Goal: Task Accomplishment & Management: Use online tool/utility

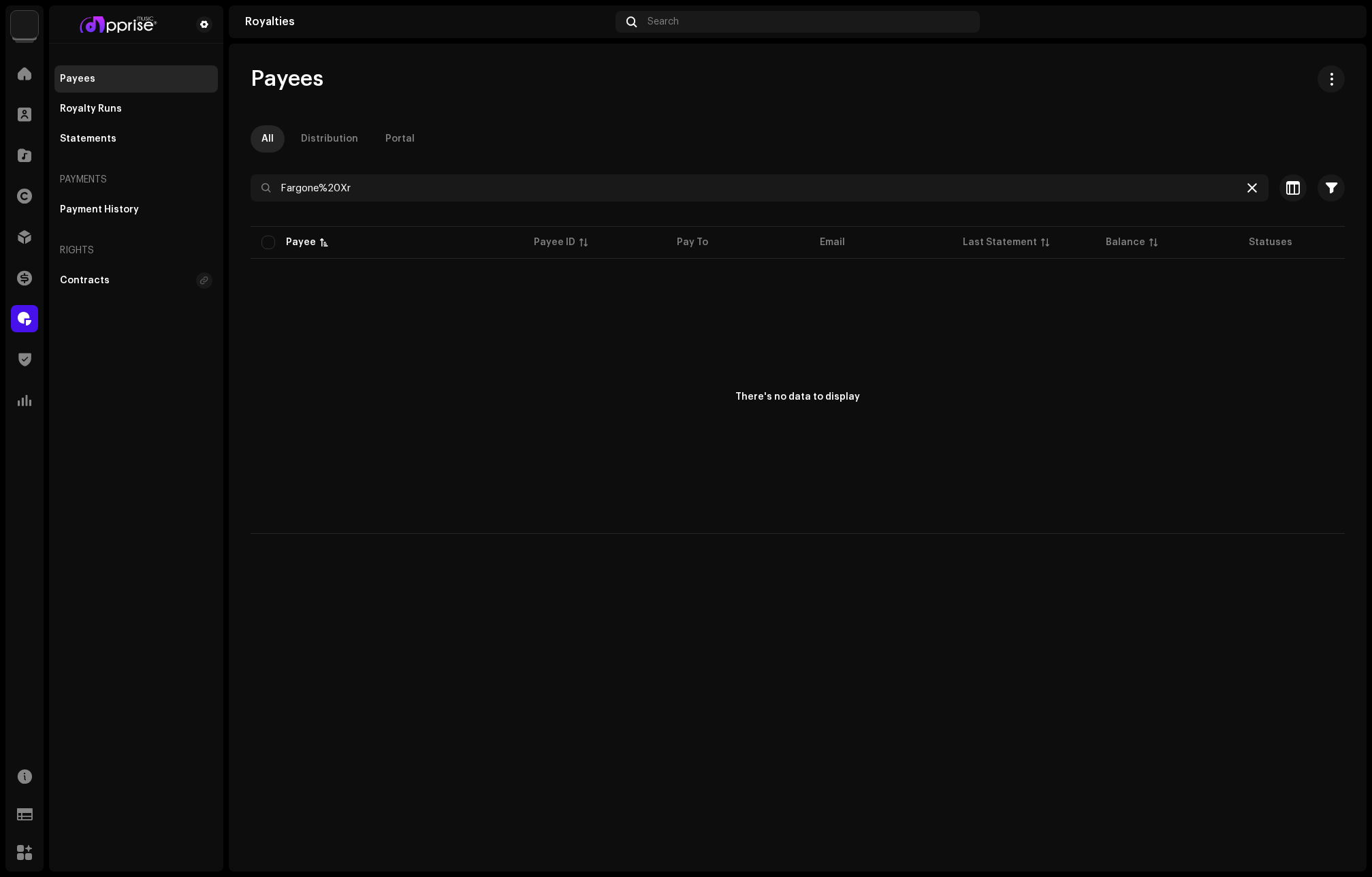
click at [1250, 185] on icon at bounding box center [1252, 188] width 10 height 11
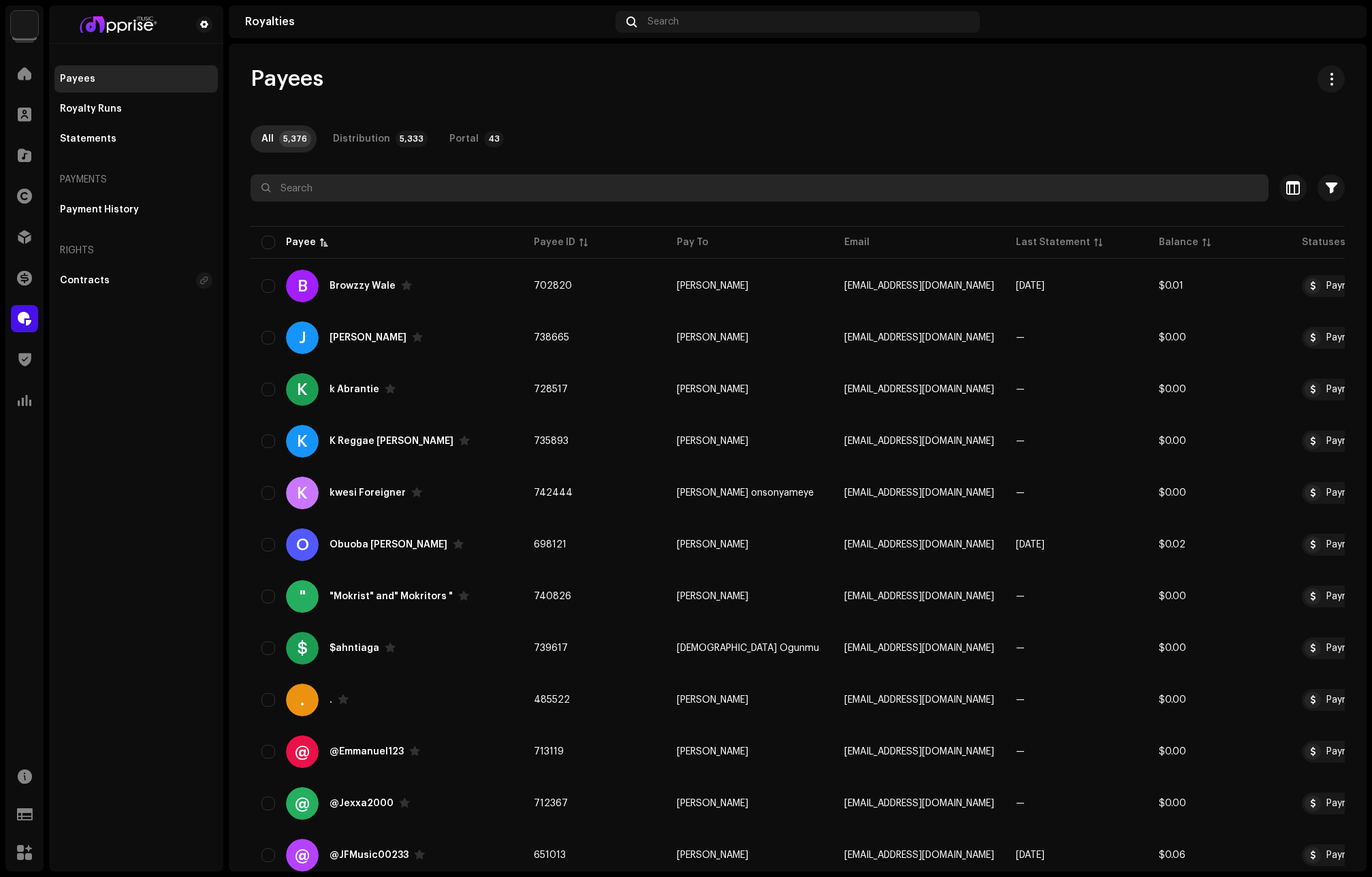
paste input "[EMAIL_ADDRESS][DOMAIN_NAME]"
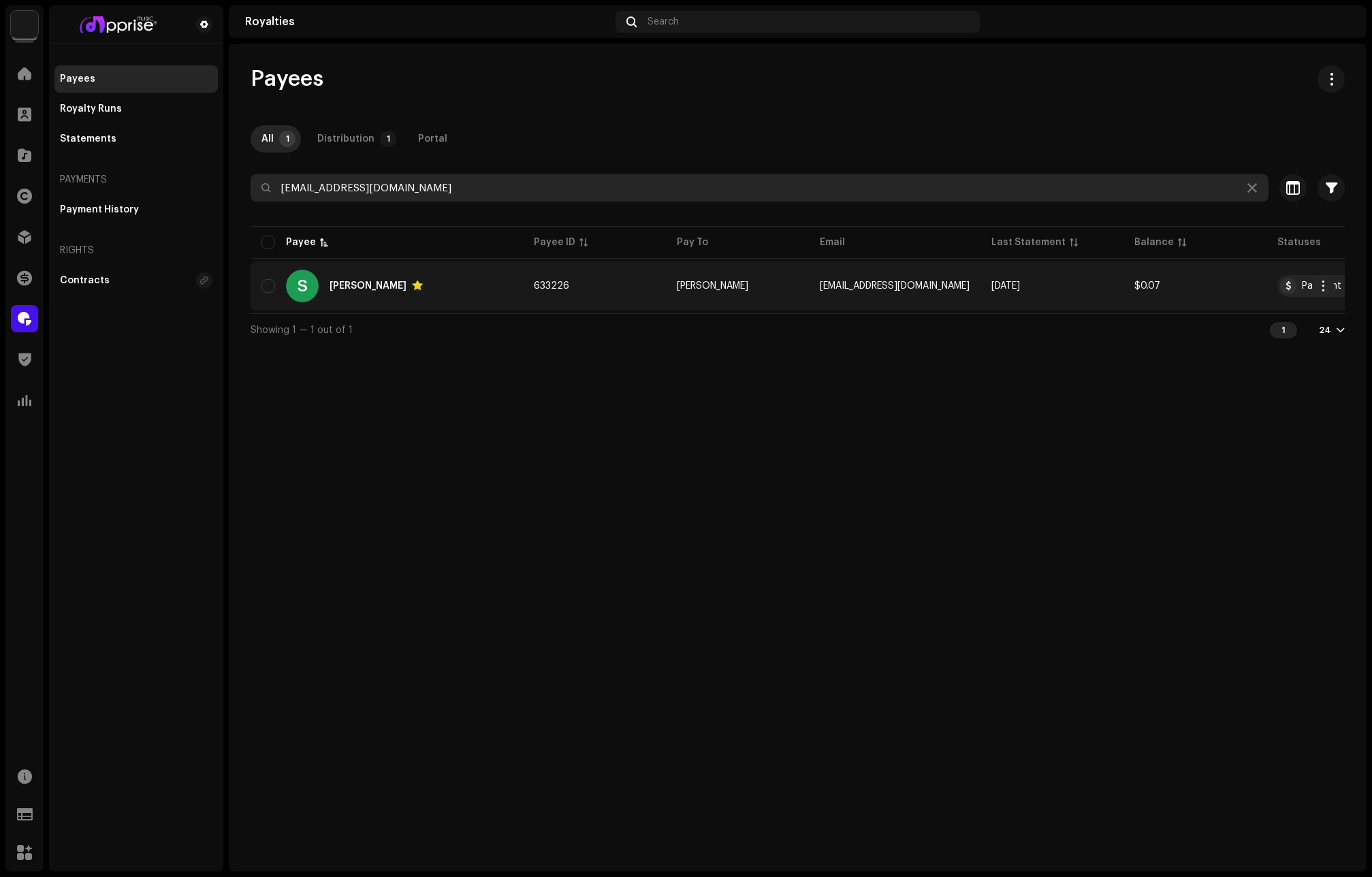
type input "[EMAIL_ADDRESS][DOMAIN_NAME]"
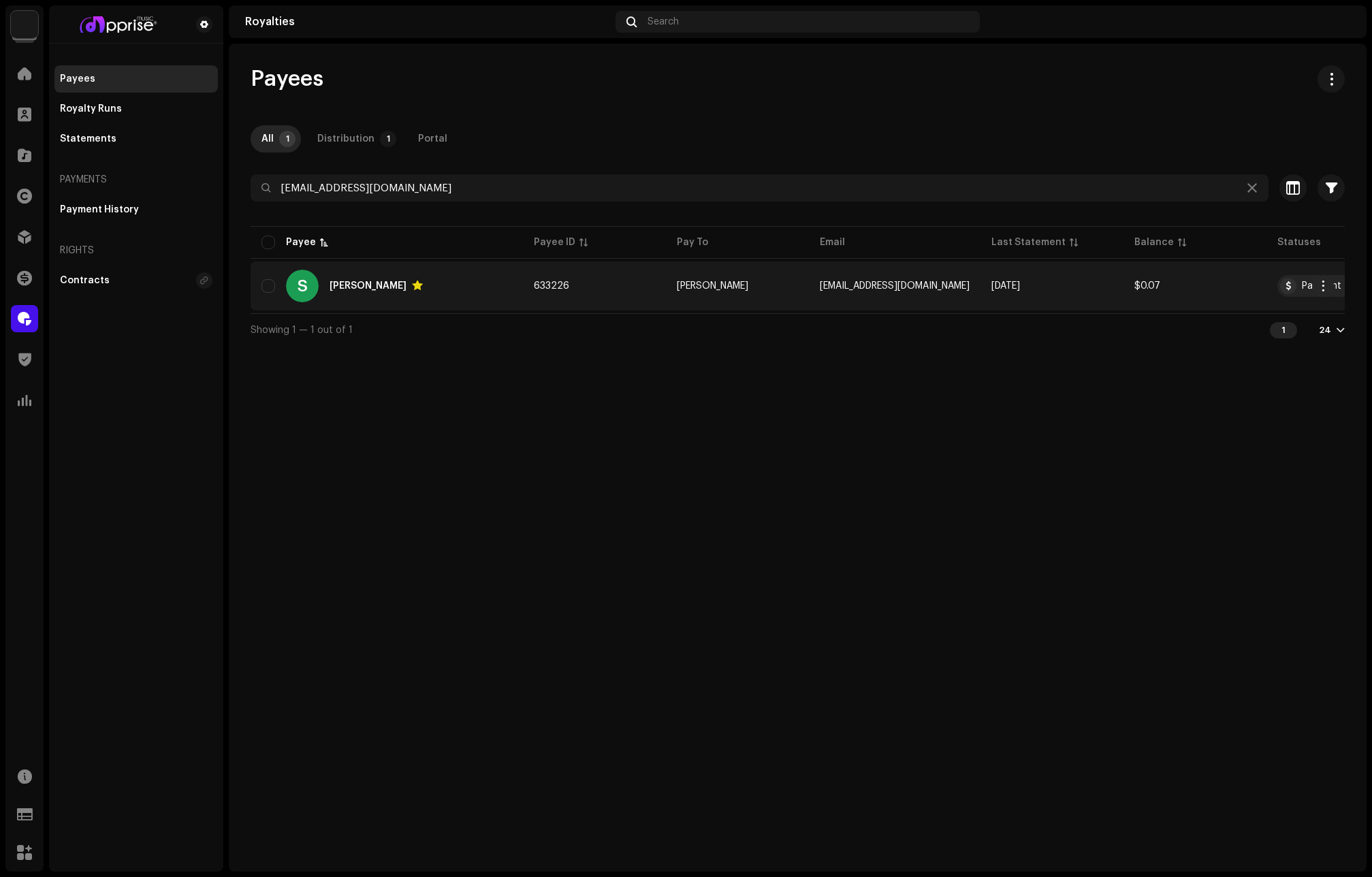
click at [363, 290] on div "[PERSON_NAME]" at bounding box center [368, 285] width 77 height 10
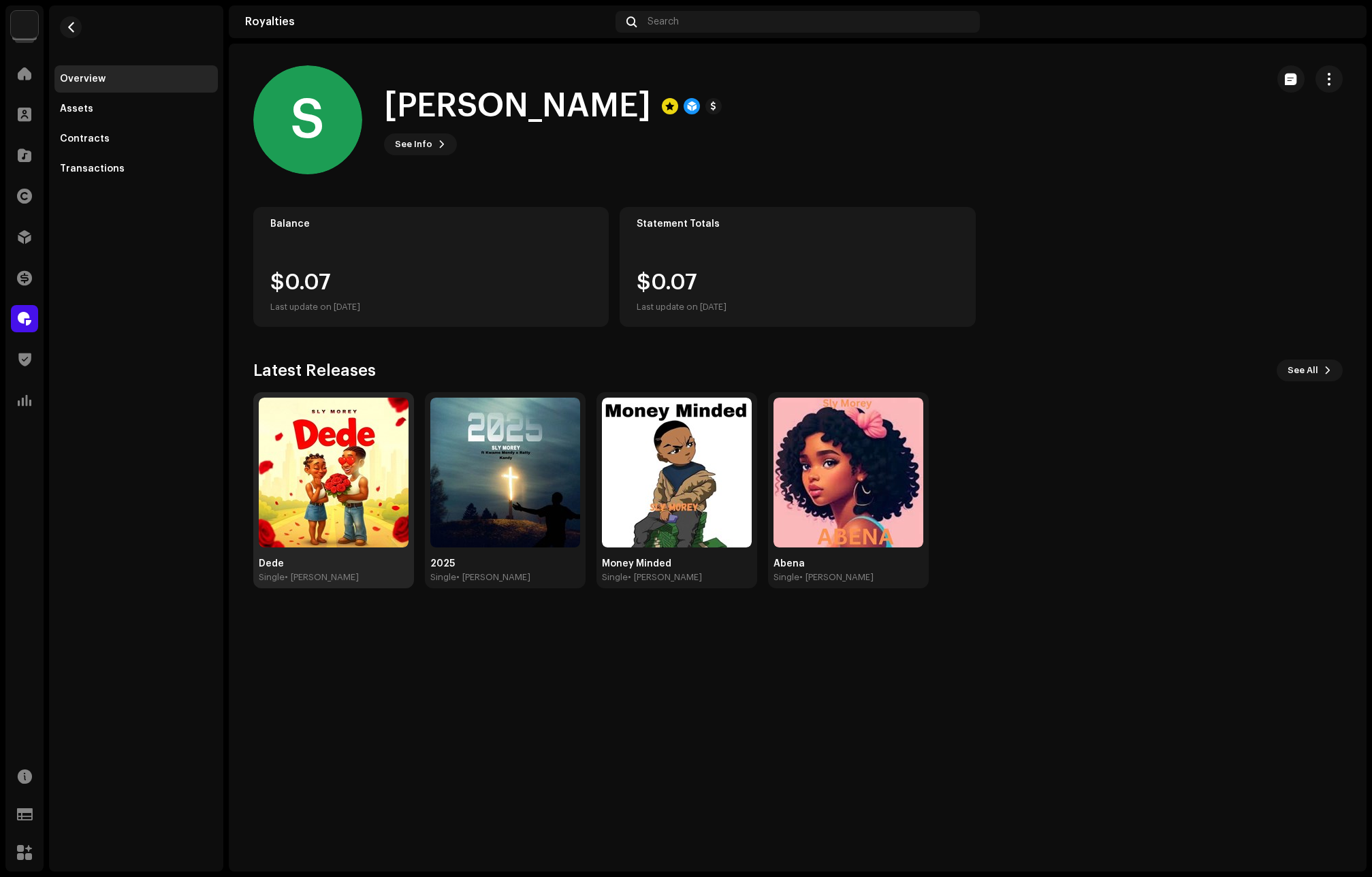
click at [315, 475] on img at bounding box center [334, 473] width 150 height 150
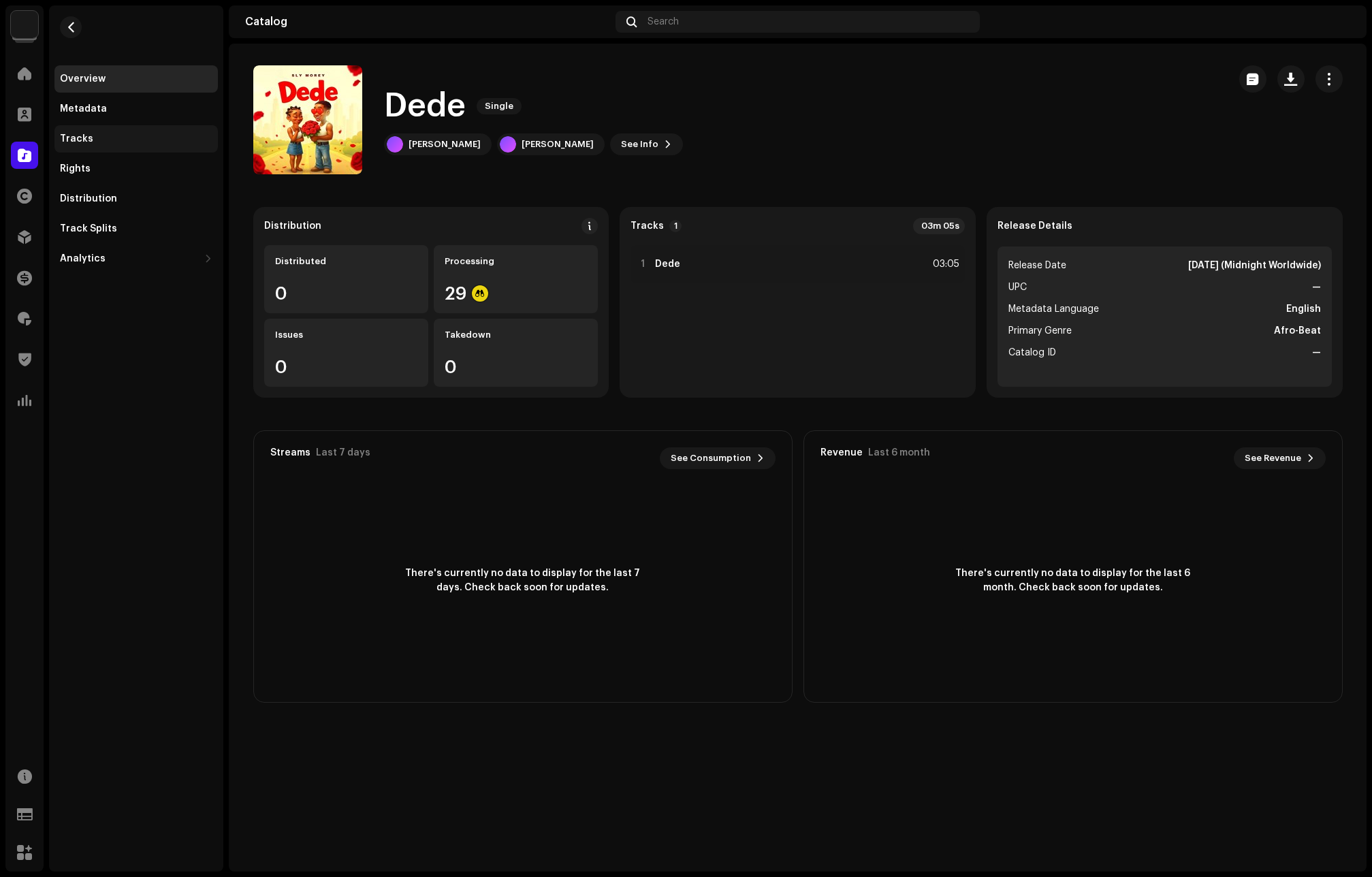
click at [92, 133] on div "Tracks" at bounding box center [136, 139] width 164 height 27
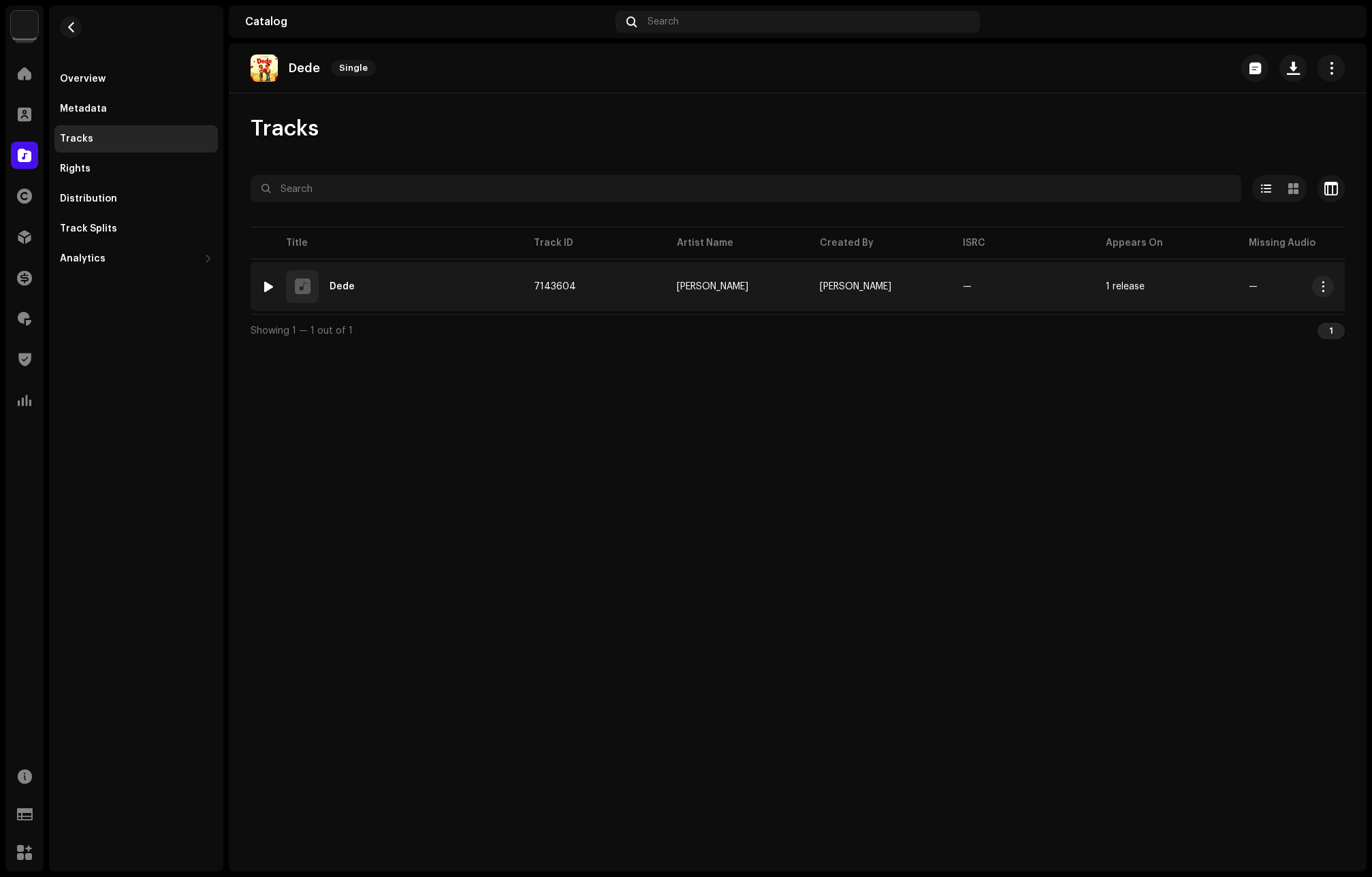
click at [346, 288] on div "Dede" at bounding box center [342, 286] width 25 height 10
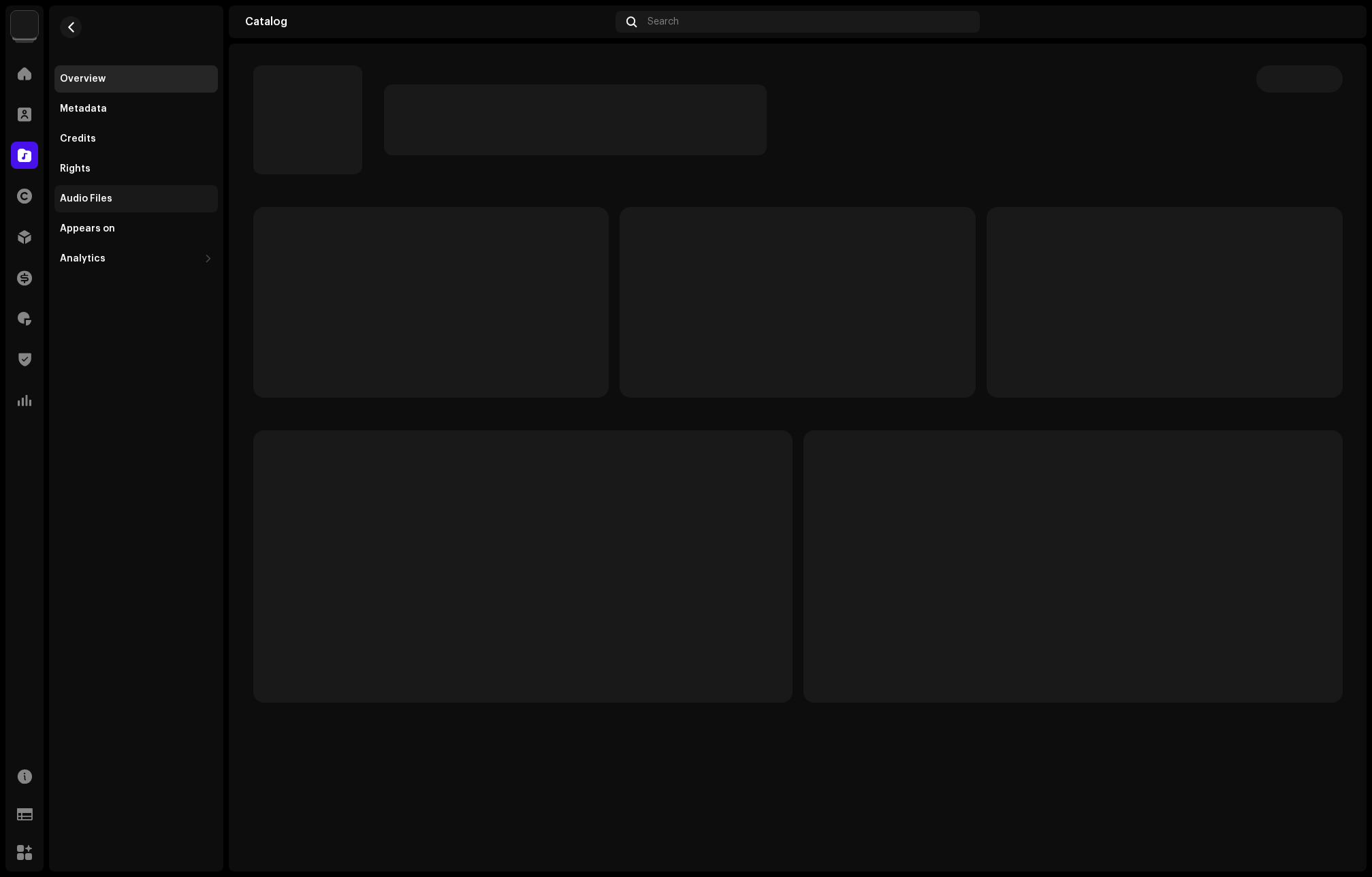
click at [93, 194] on div "Audio Files" at bounding box center [86, 199] width 52 height 11
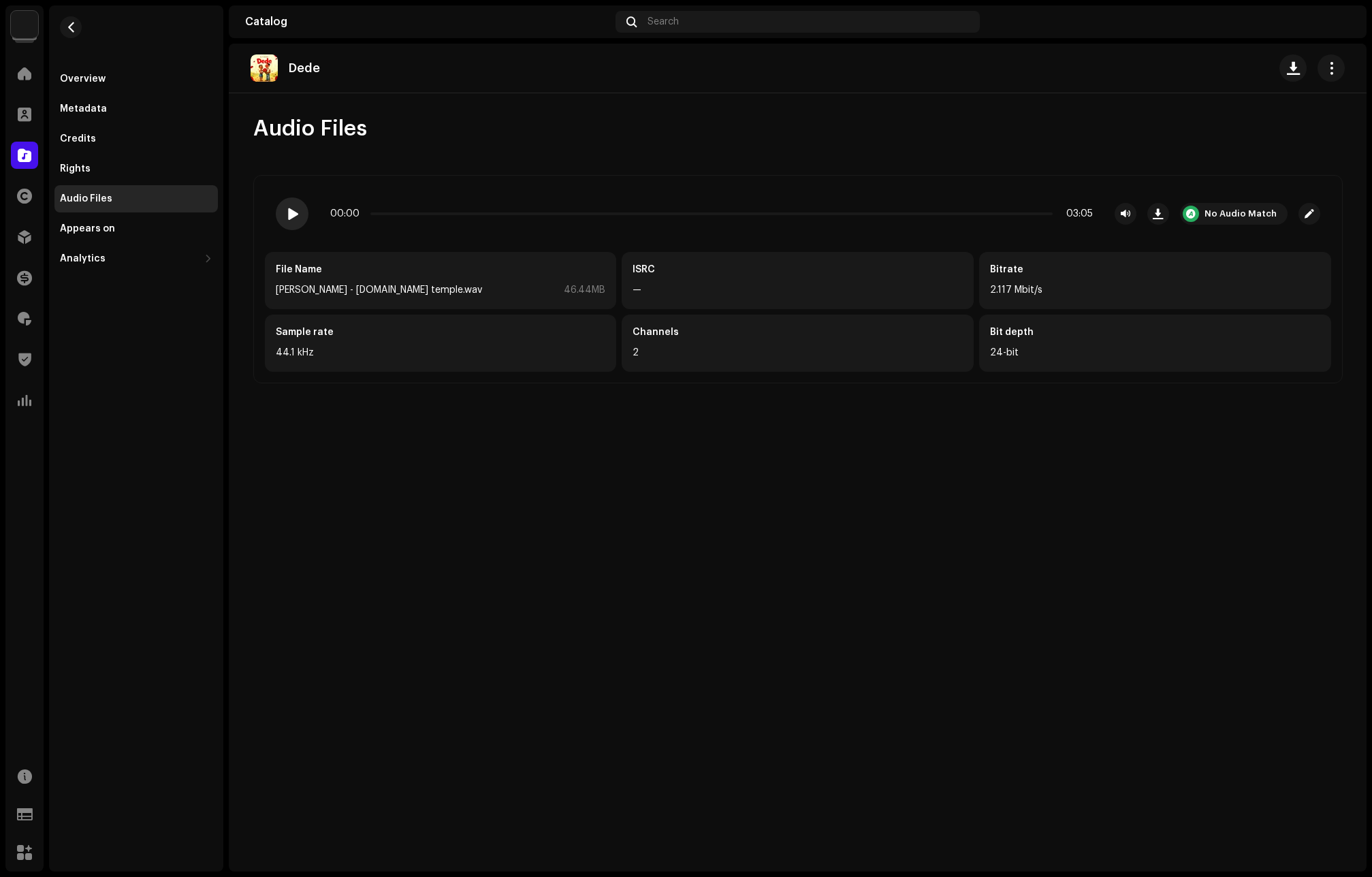
click at [288, 216] on span at bounding box center [292, 214] width 12 height 11
click at [1239, 208] on div "No Audio Match" at bounding box center [1233, 214] width 108 height 22
click at [1232, 213] on div "No Audio Match" at bounding box center [1240, 214] width 72 height 11
click at [1114, 461] on div "Dede Audio Files 00:06 03:05 No Audio Match File Name [PERSON_NAME] - [DOMAIN_N…" at bounding box center [798, 457] width 1137 height 828
click at [67, 25] on span "button" at bounding box center [71, 27] width 10 height 11
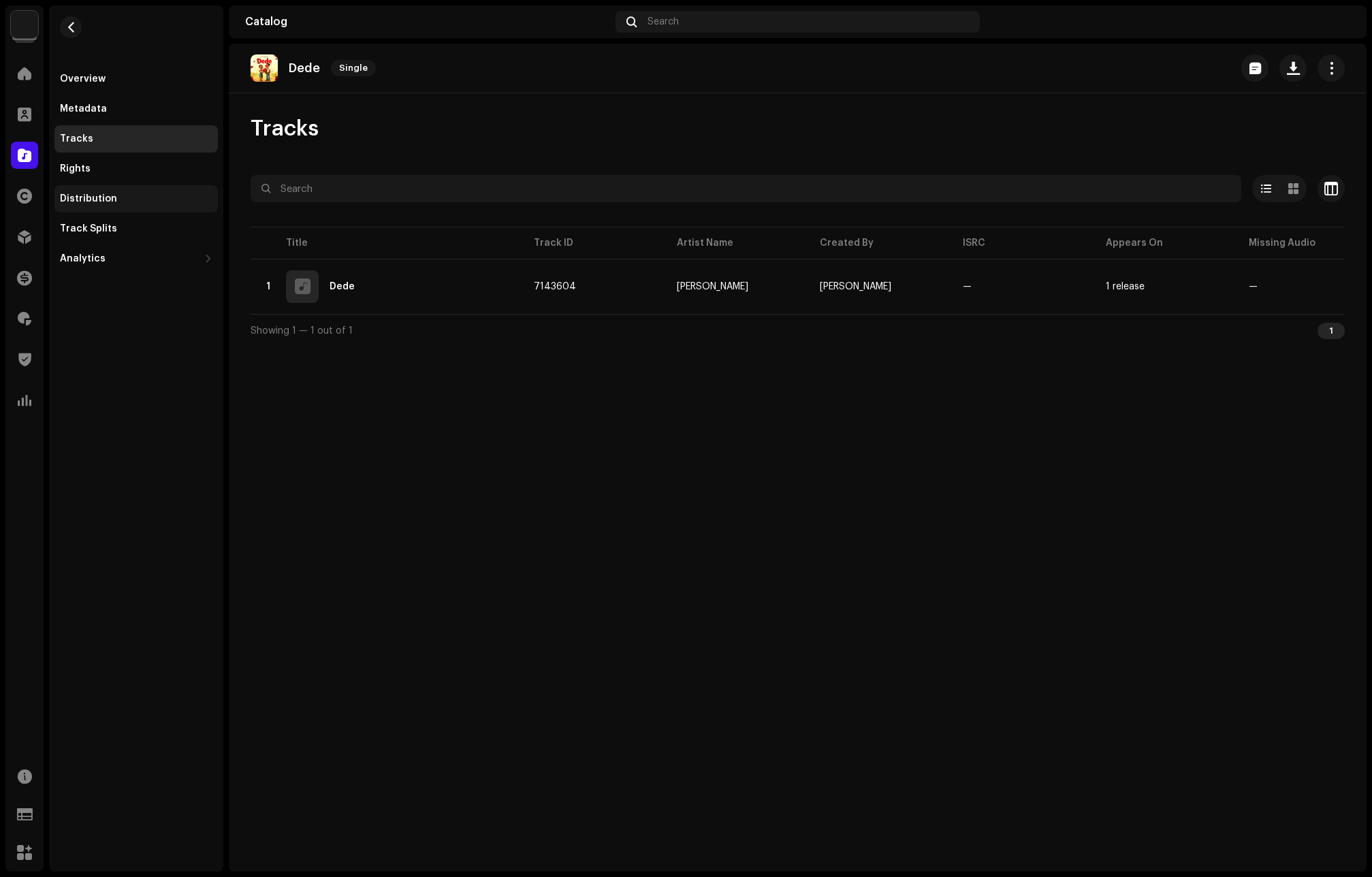
click at [99, 194] on div "Distribution" at bounding box center [89, 199] width 57 height 11
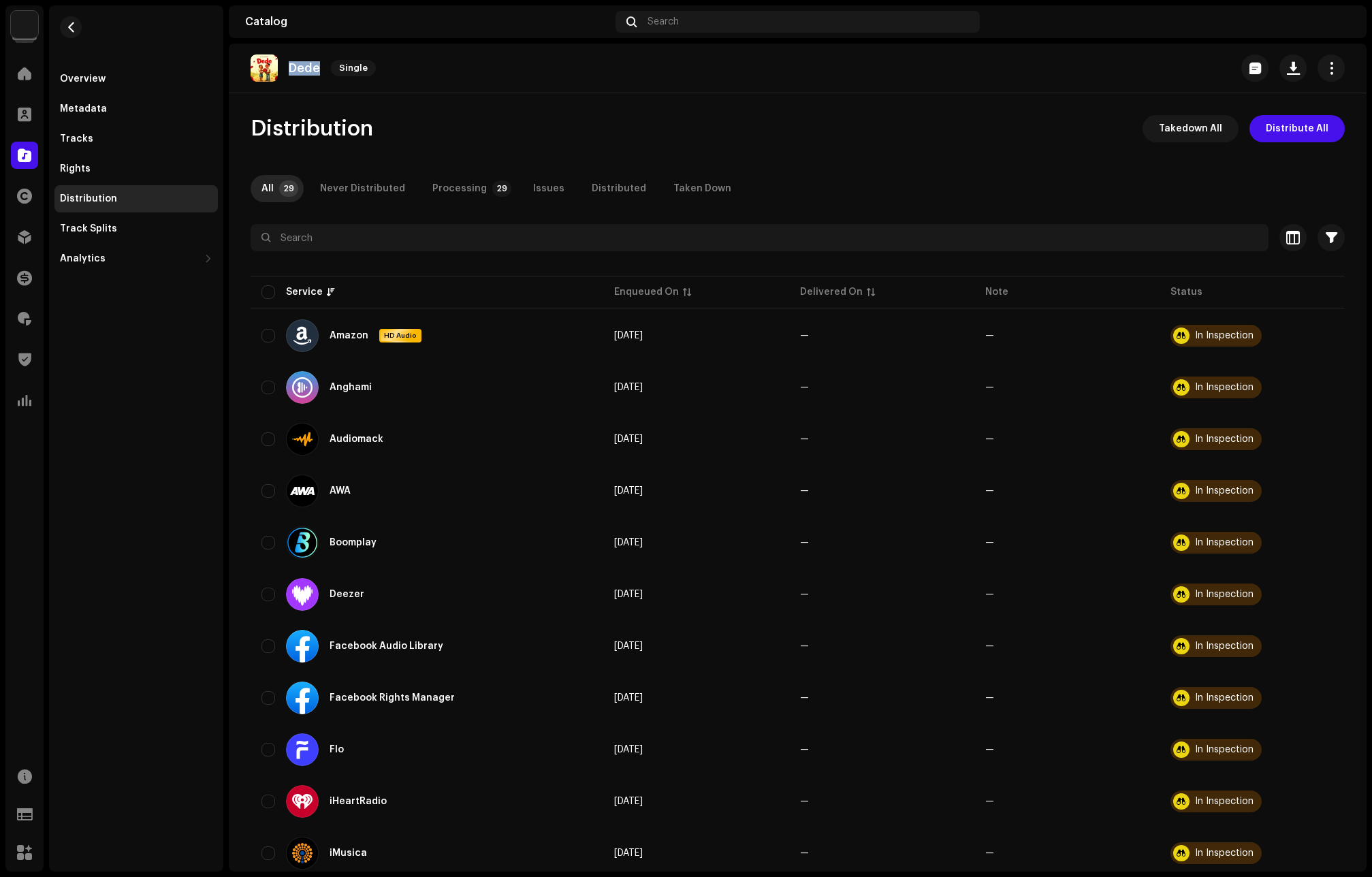
drag, startPoint x: 323, startPoint y: 69, endPoint x: 291, endPoint y: 69, distance: 32.0
click at [291, 69] on div "Dede Single" at bounding box center [315, 68] width 131 height 27
copy p "Dede"
click at [21, 81] on div at bounding box center [24, 73] width 27 height 27
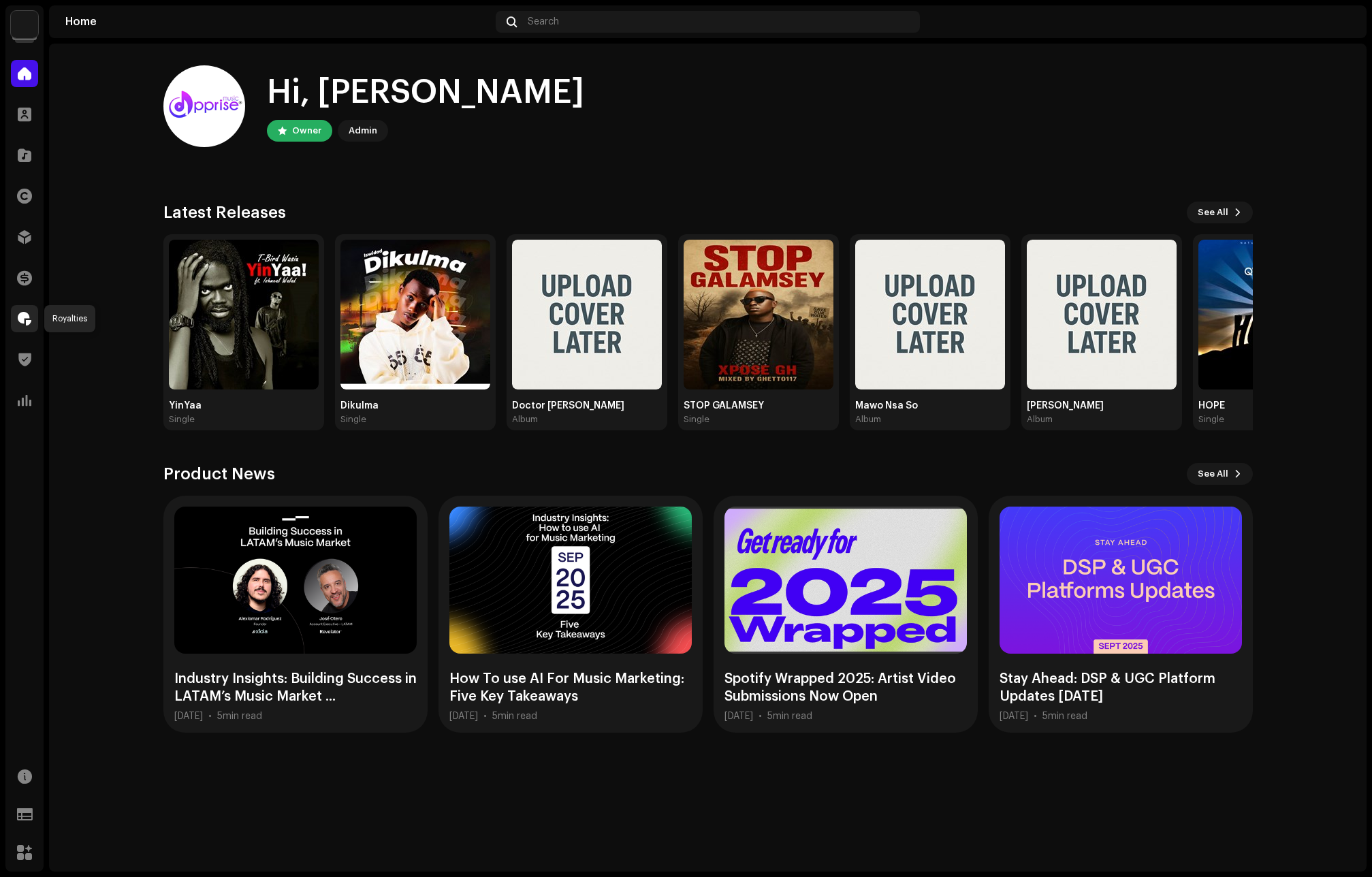
click at [26, 316] on span at bounding box center [24, 319] width 14 height 11
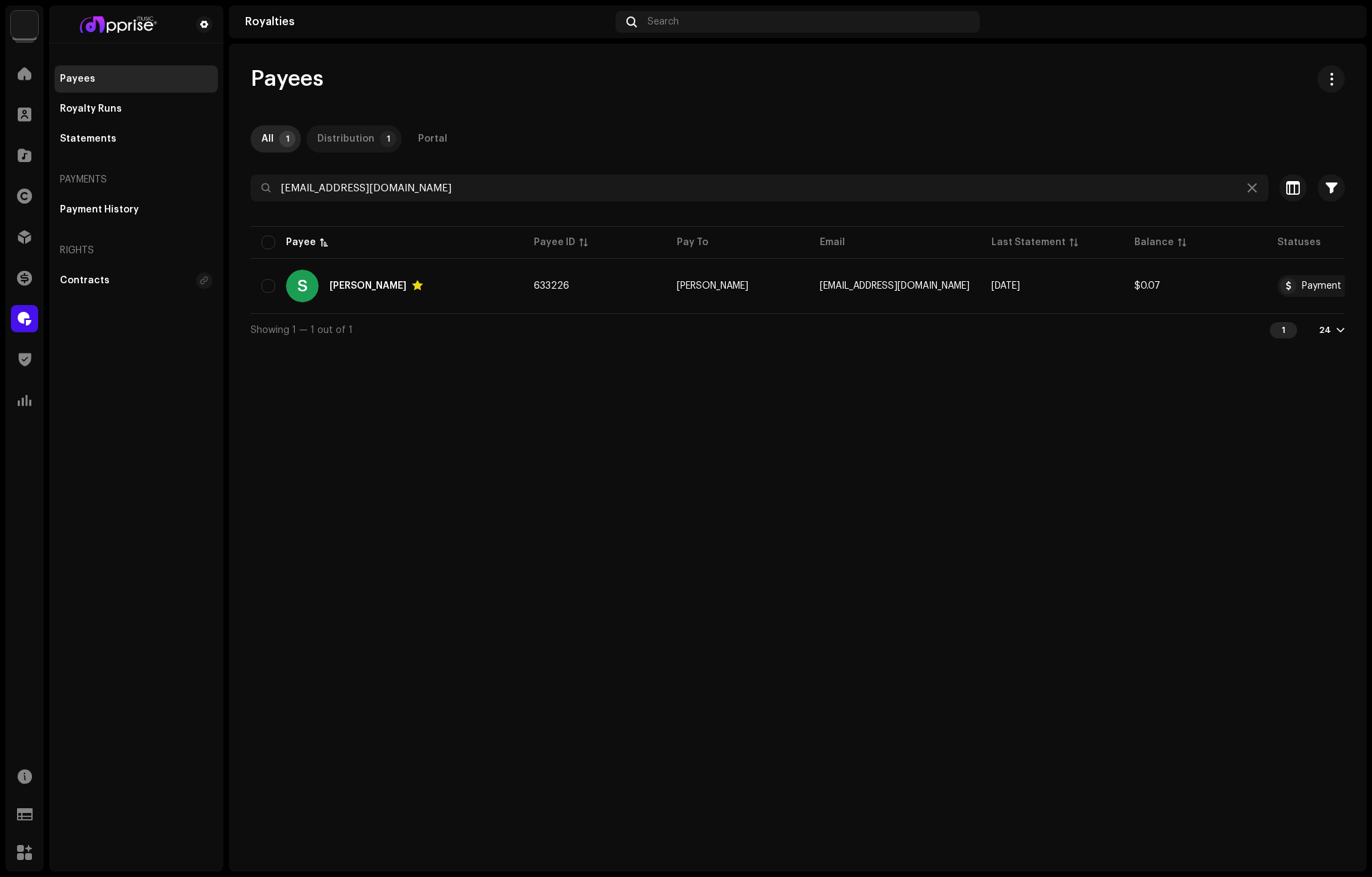
click at [359, 137] on div "Distribution" at bounding box center [346, 139] width 57 height 27
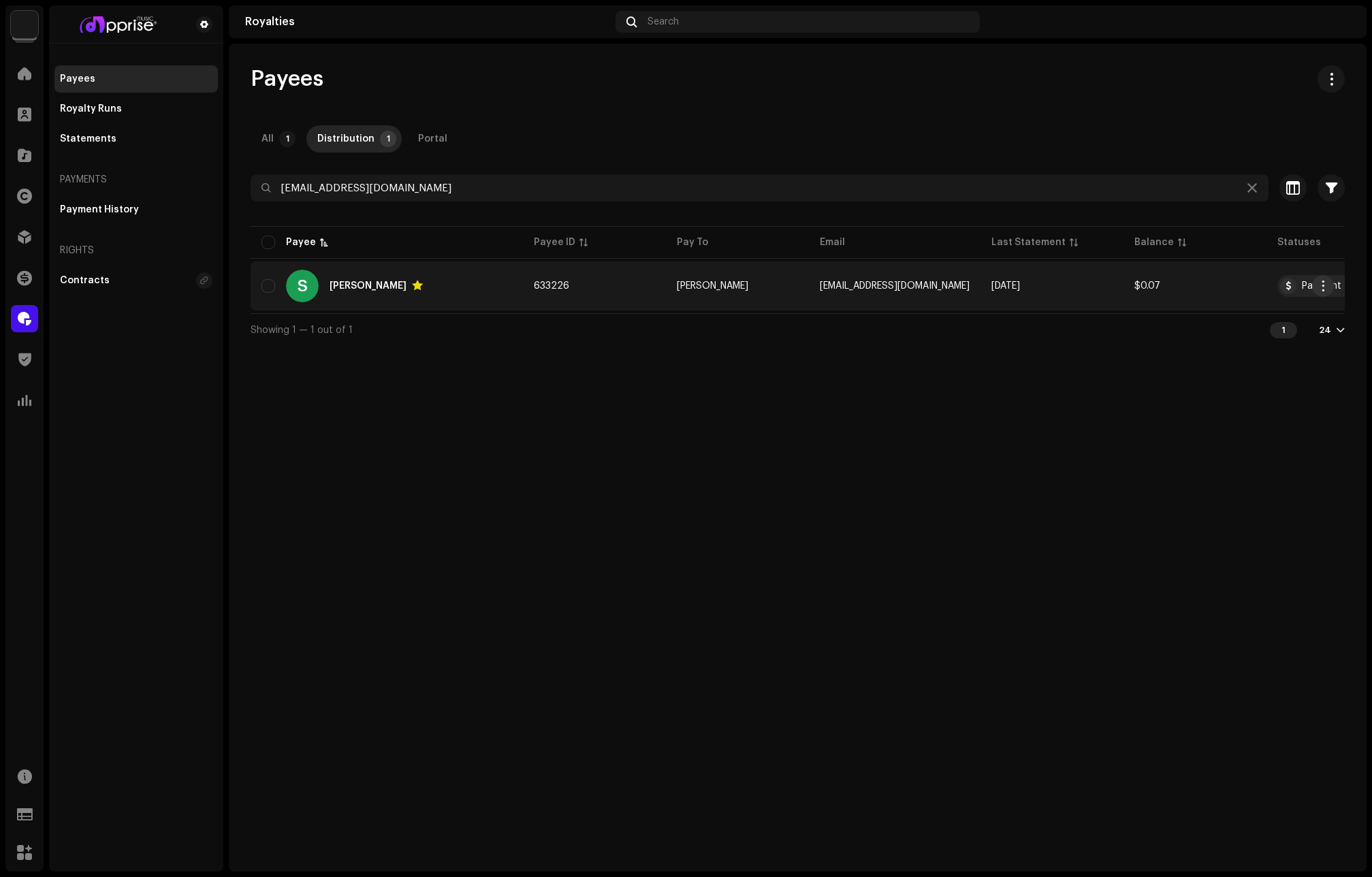
click at [1322, 285] on span "button" at bounding box center [1323, 285] width 10 height 11
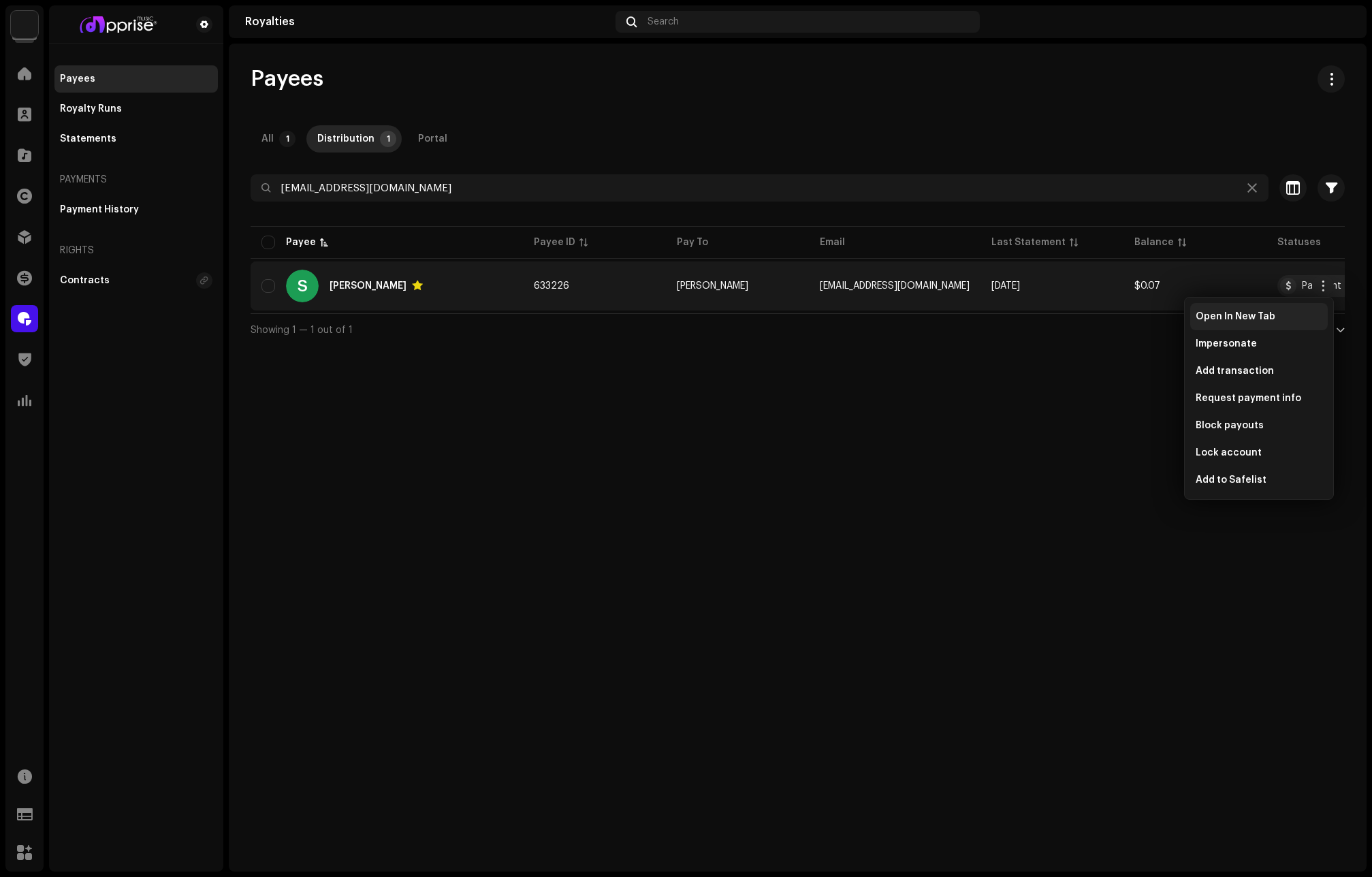
click at [1251, 311] on span "Open In New Tab" at bounding box center [1235, 316] width 80 height 11
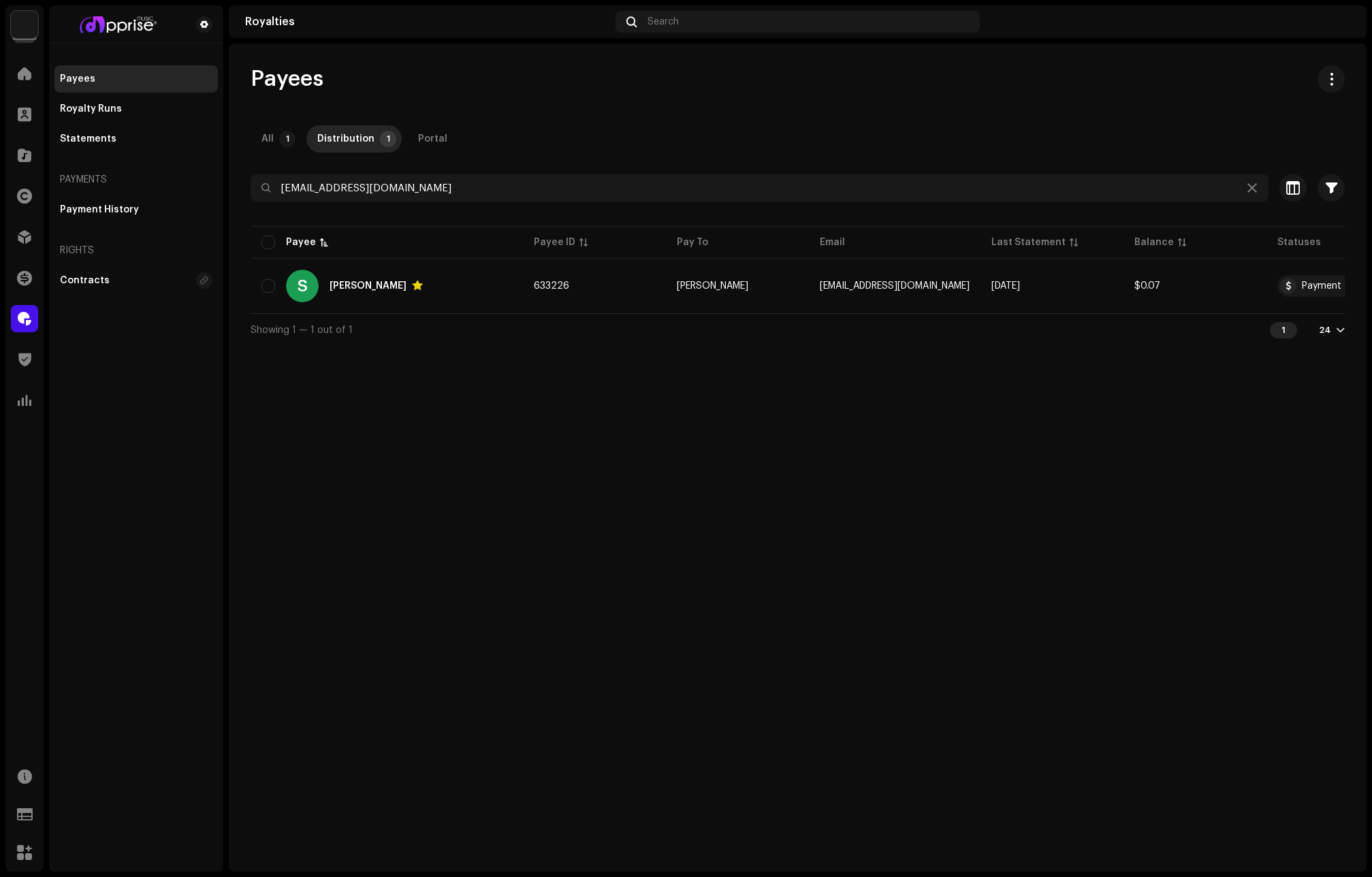
click at [1177, 387] on div "Payees All 1 Distribution 1 Portal [EMAIL_ADDRESS][DOMAIN_NAME] Selected 0 Sele…" at bounding box center [798, 457] width 1137 height 828
click at [1253, 188] on icon at bounding box center [1252, 188] width 10 height 11
click at [21, 72] on span at bounding box center [24, 73] width 14 height 11
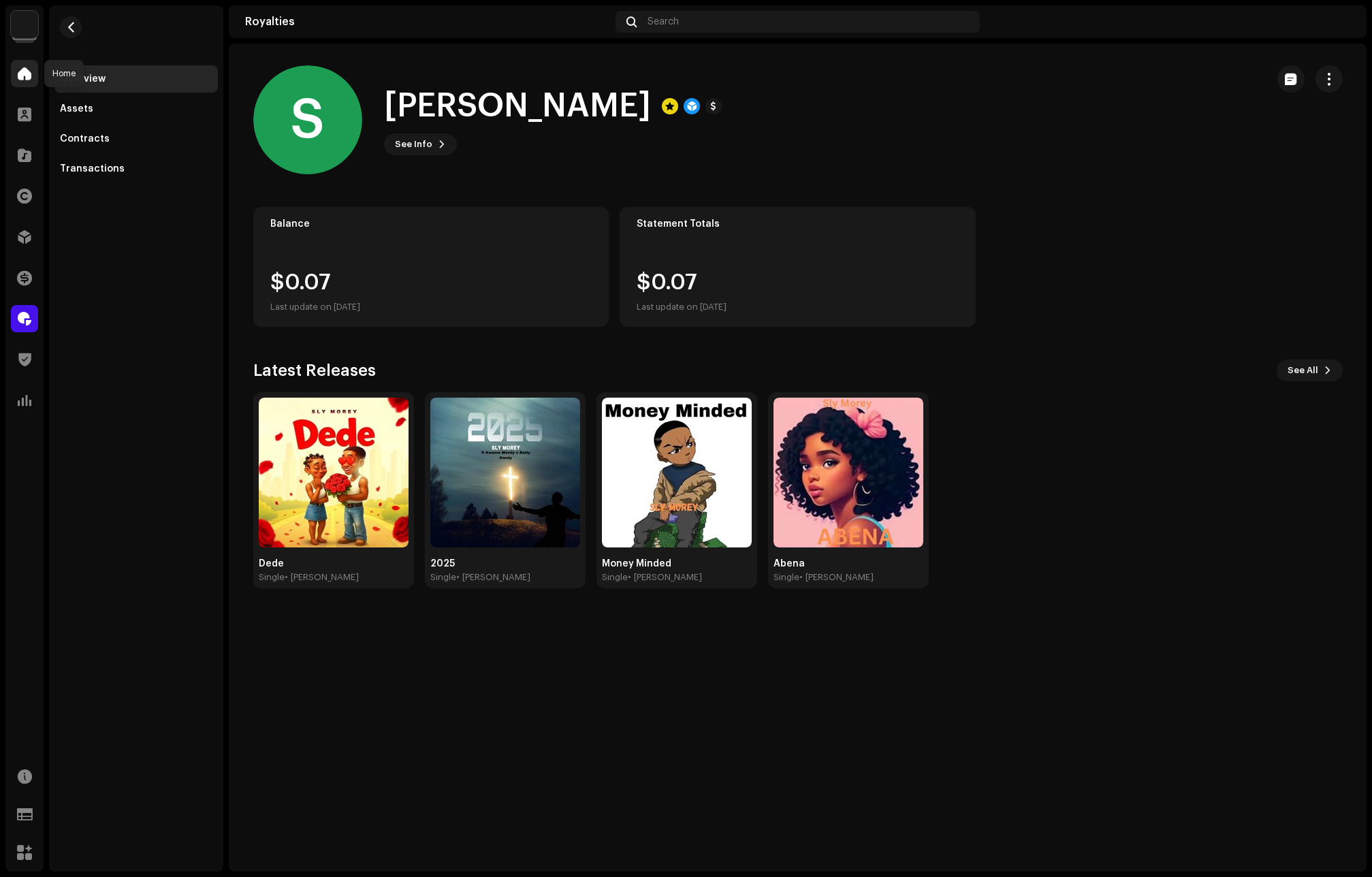
click at [19, 71] on span at bounding box center [24, 73] width 14 height 11
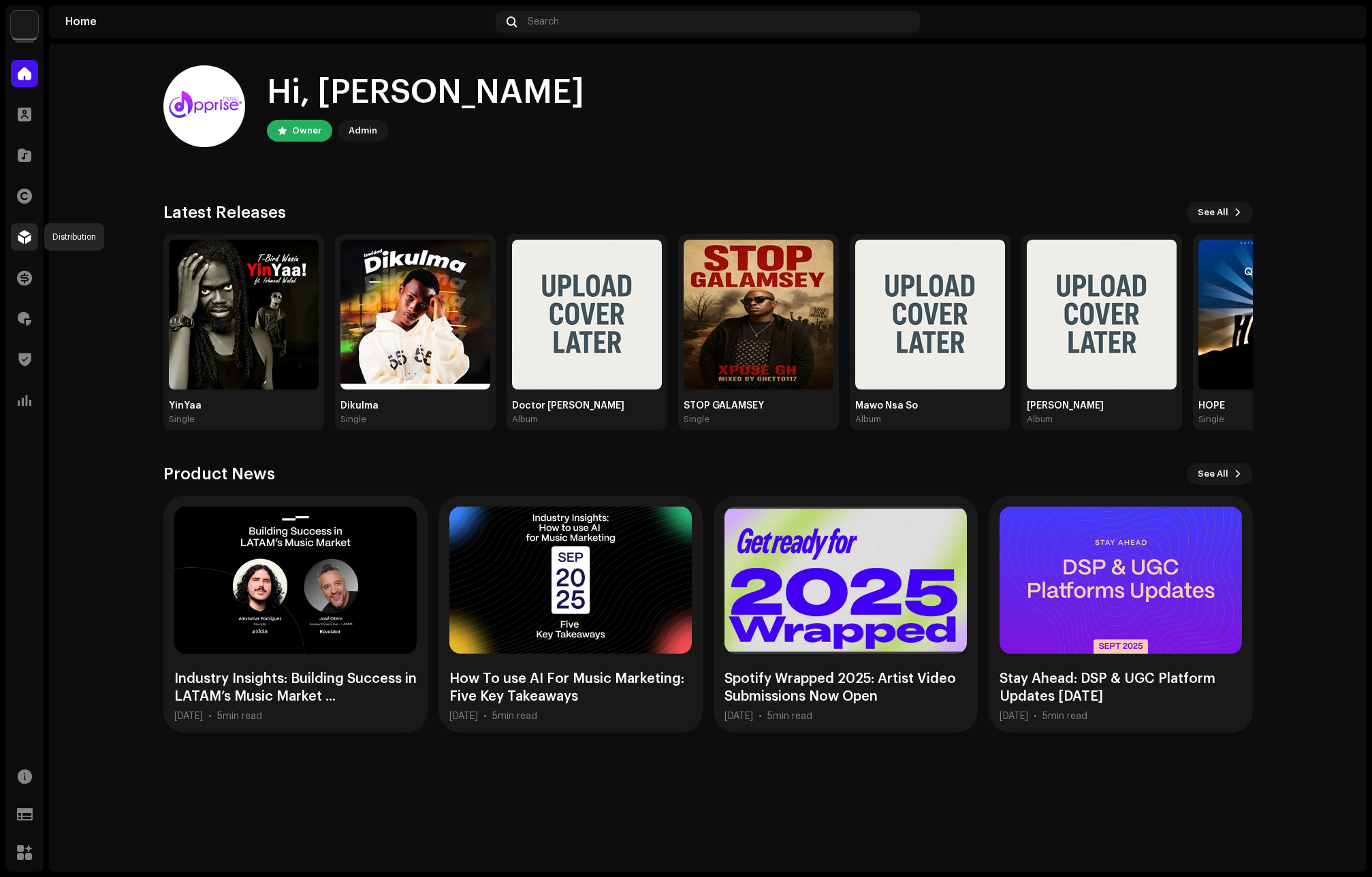
click at [22, 236] on span at bounding box center [24, 236] width 14 height 11
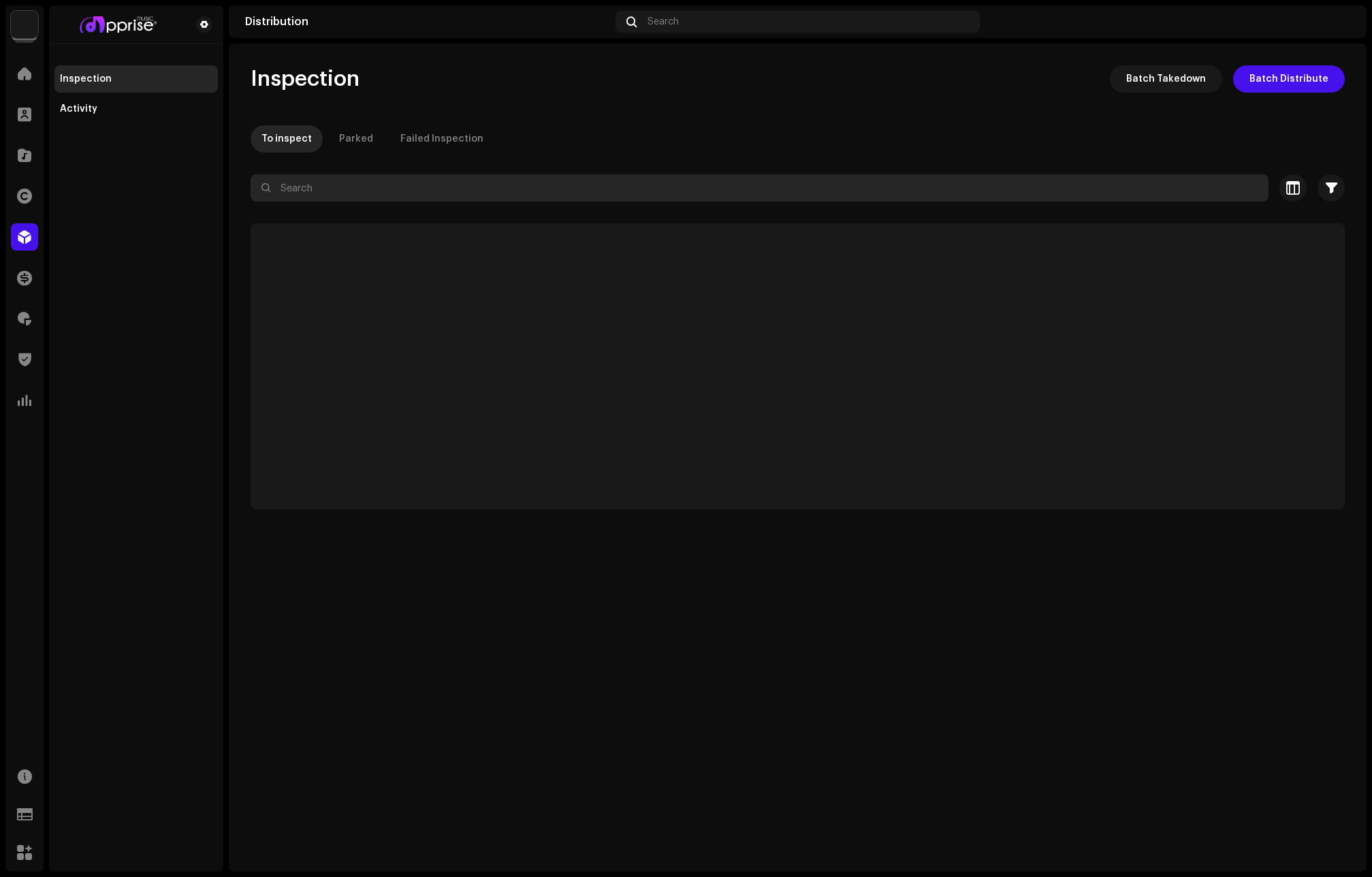
paste input "[PERSON_NAME]"
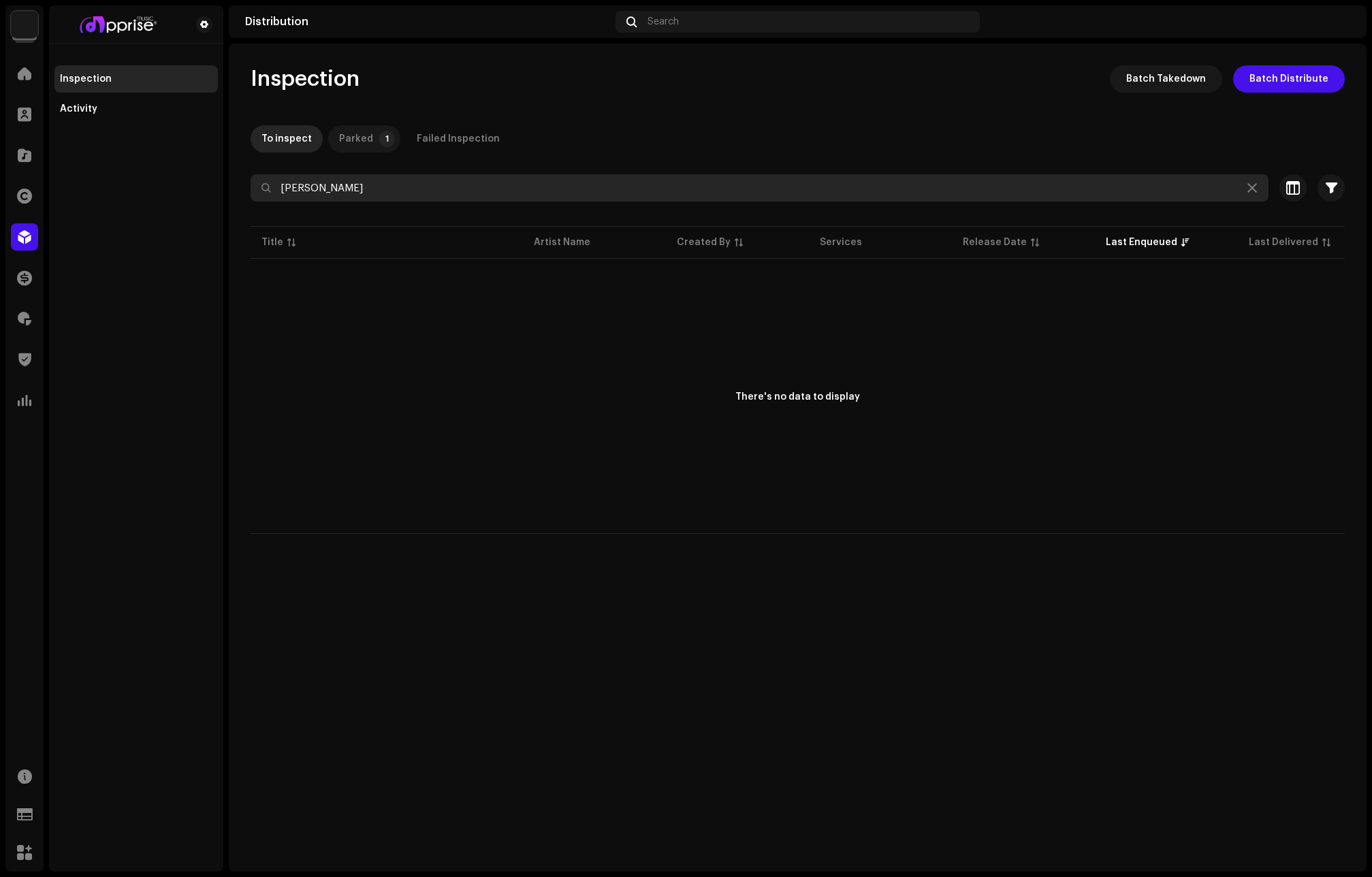
type input "[PERSON_NAME]"
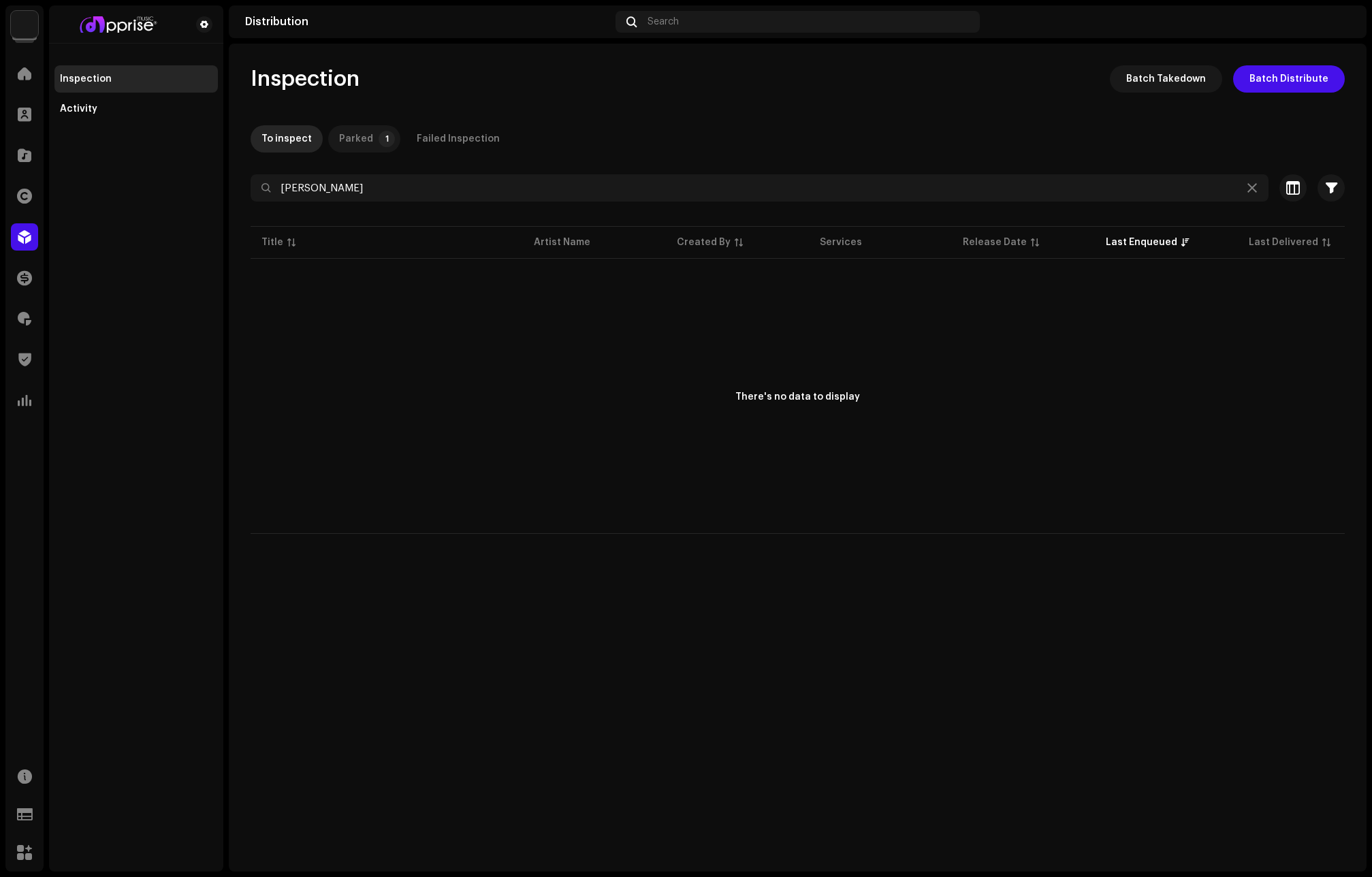
click at [379, 144] on p-badge "1" at bounding box center [387, 139] width 16 height 16
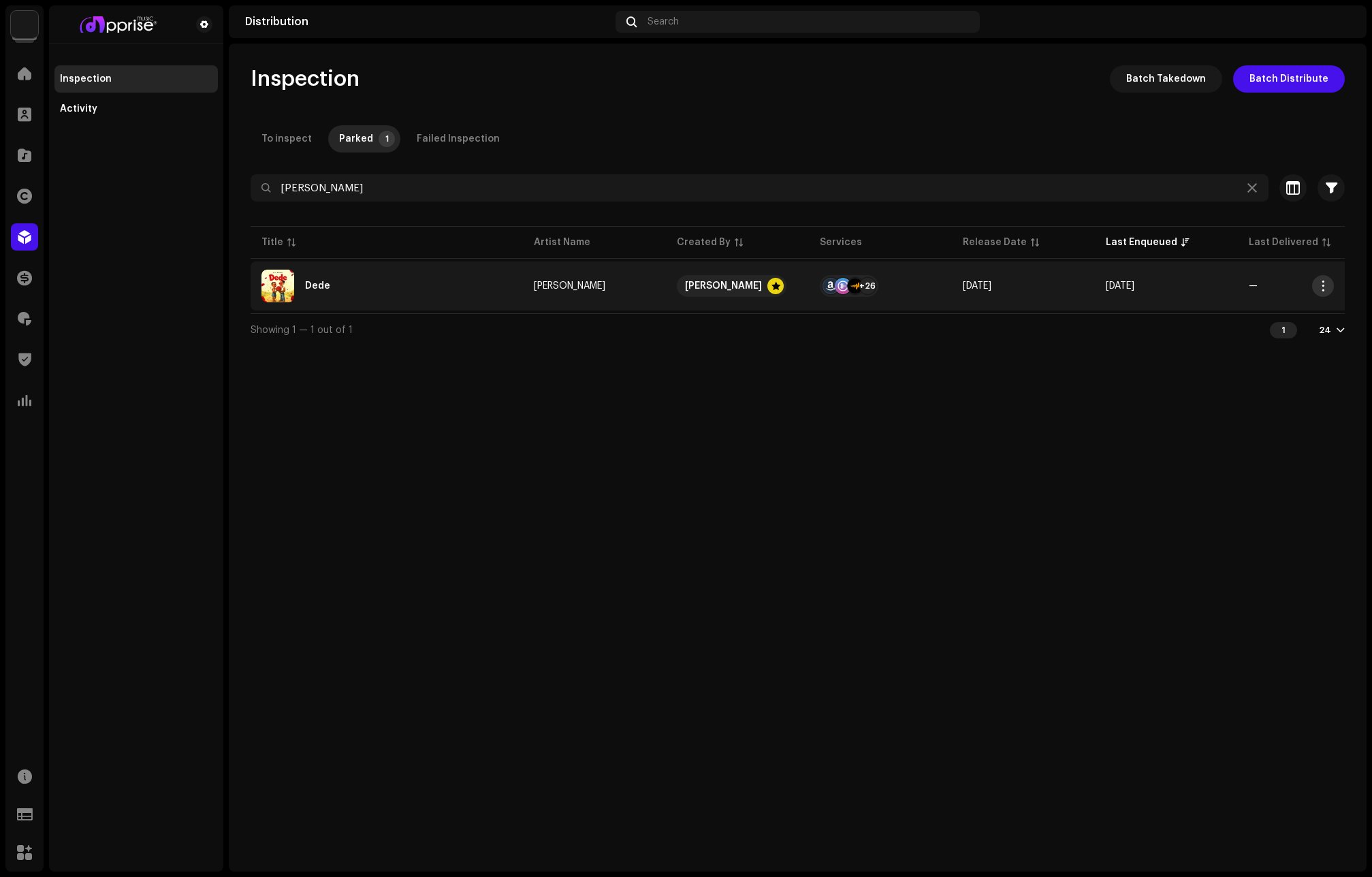
click at [1321, 286] on span "button" at bounding box center [1323, 285] width 10 height 11
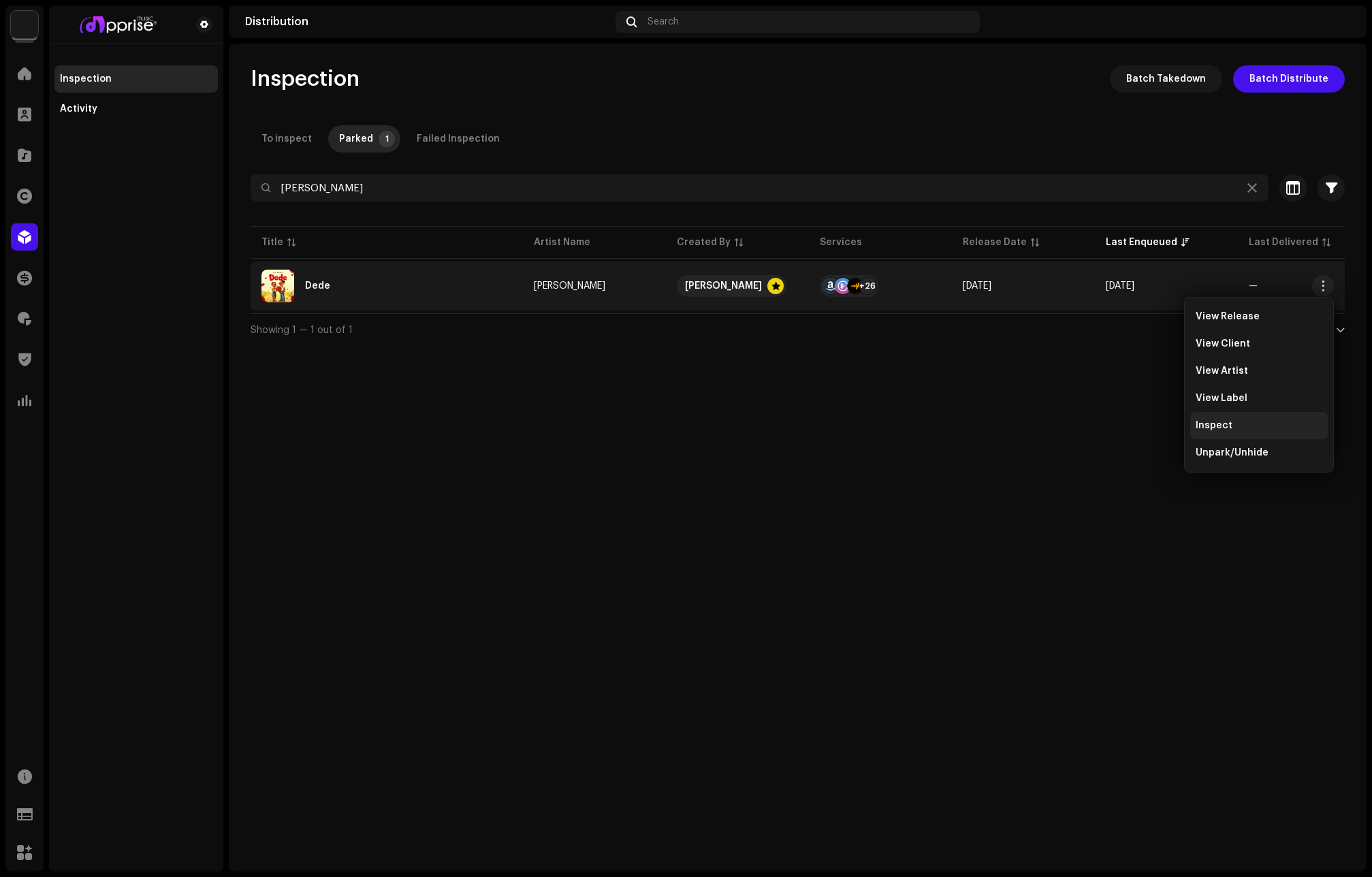
click at [1230, 422] on div "Inspect" at bounding box center [1258, 426] width 127 height 11
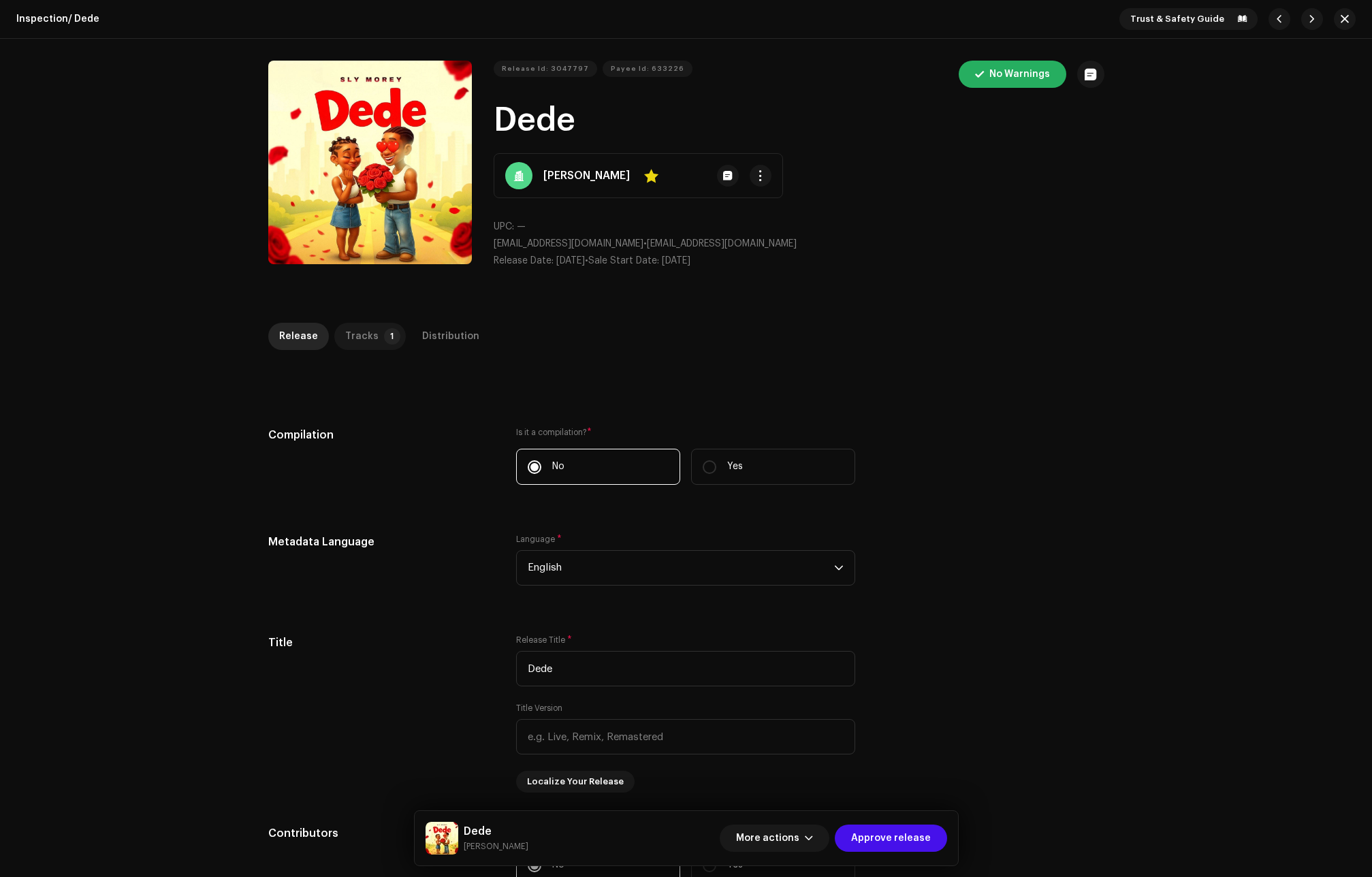
click at [384, 332] on p-badge "1" at bounding box center [392, 336] width 16 height 16
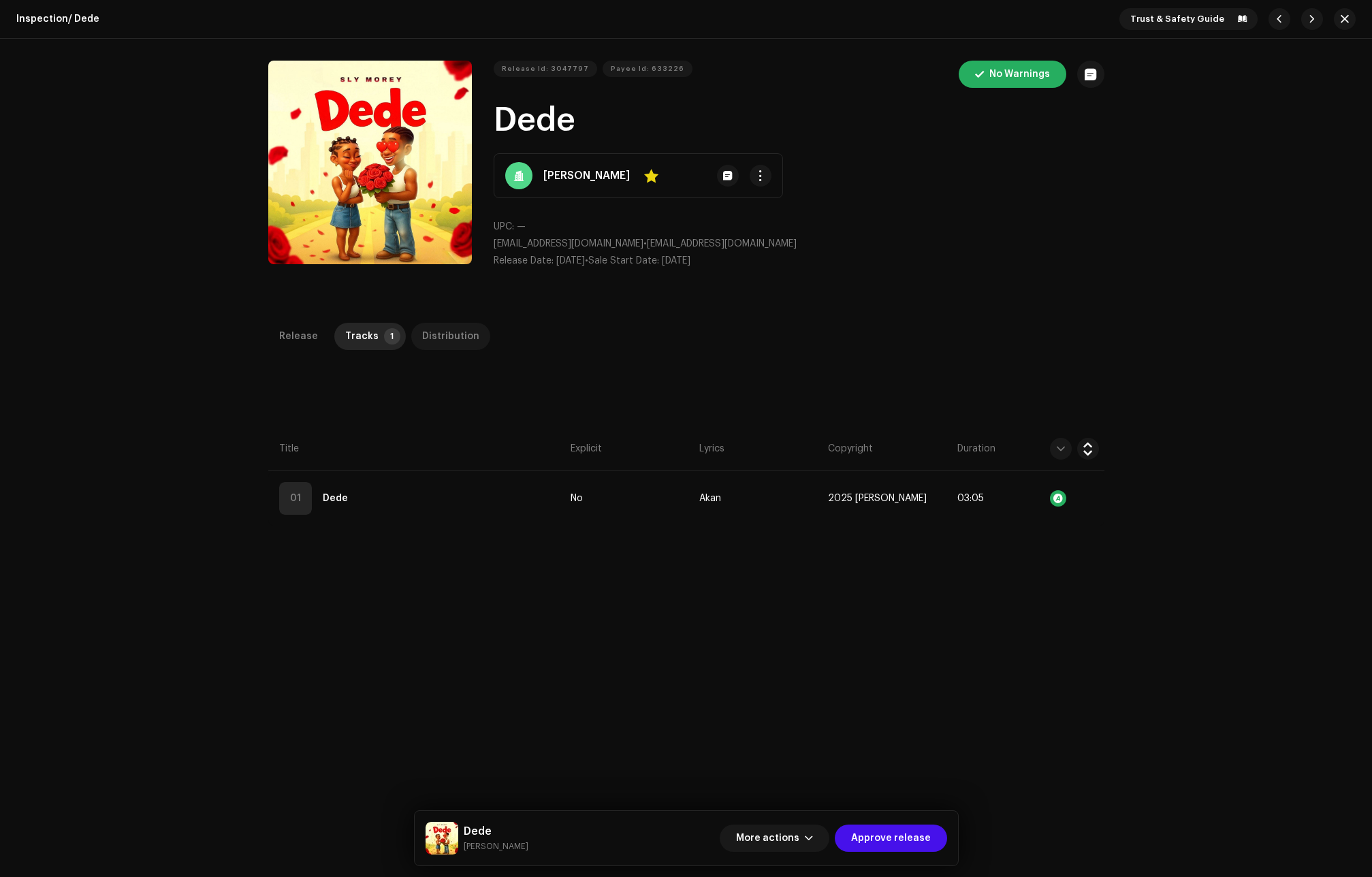
click at [442, 334] on div "Distribution" at bounding box center [450, 336] width 57 height 27
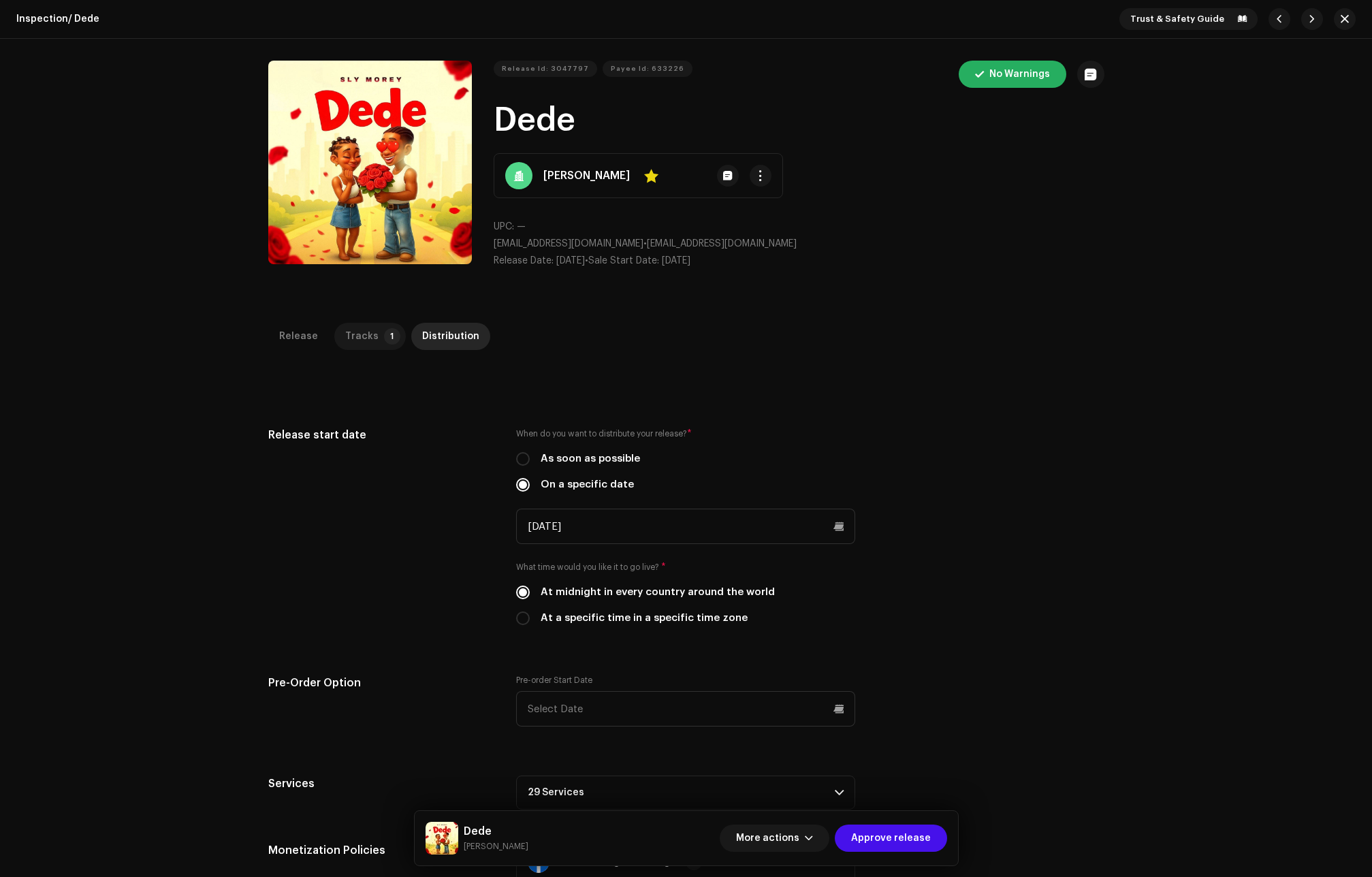
click at [370, 335] on p-tab "Tracks 1" at bounding box center [370, 336] width 71 height 27
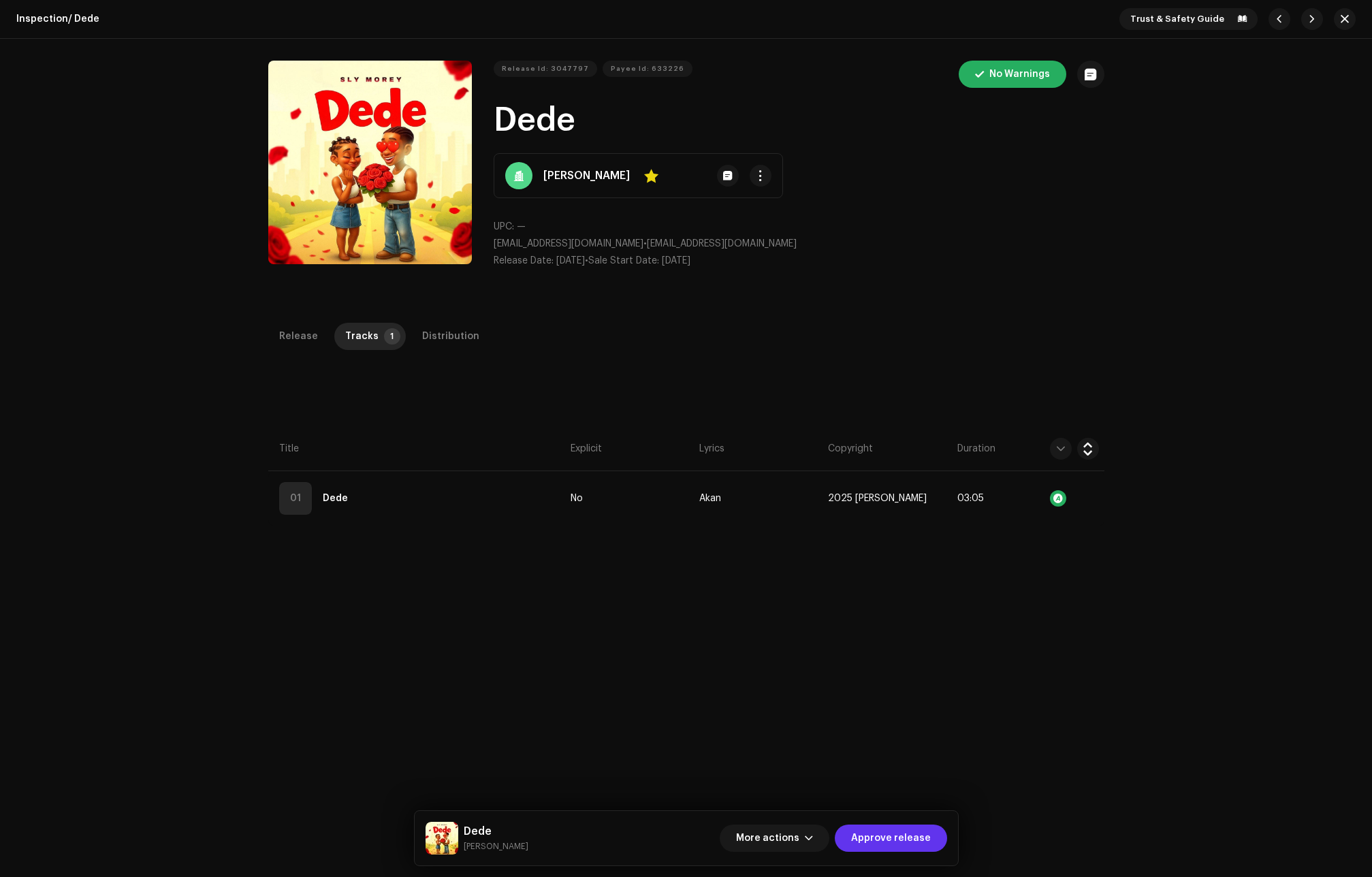
click at [893, 836] on span "Approve release" at bounding box center [891, 838] width 80 height 27
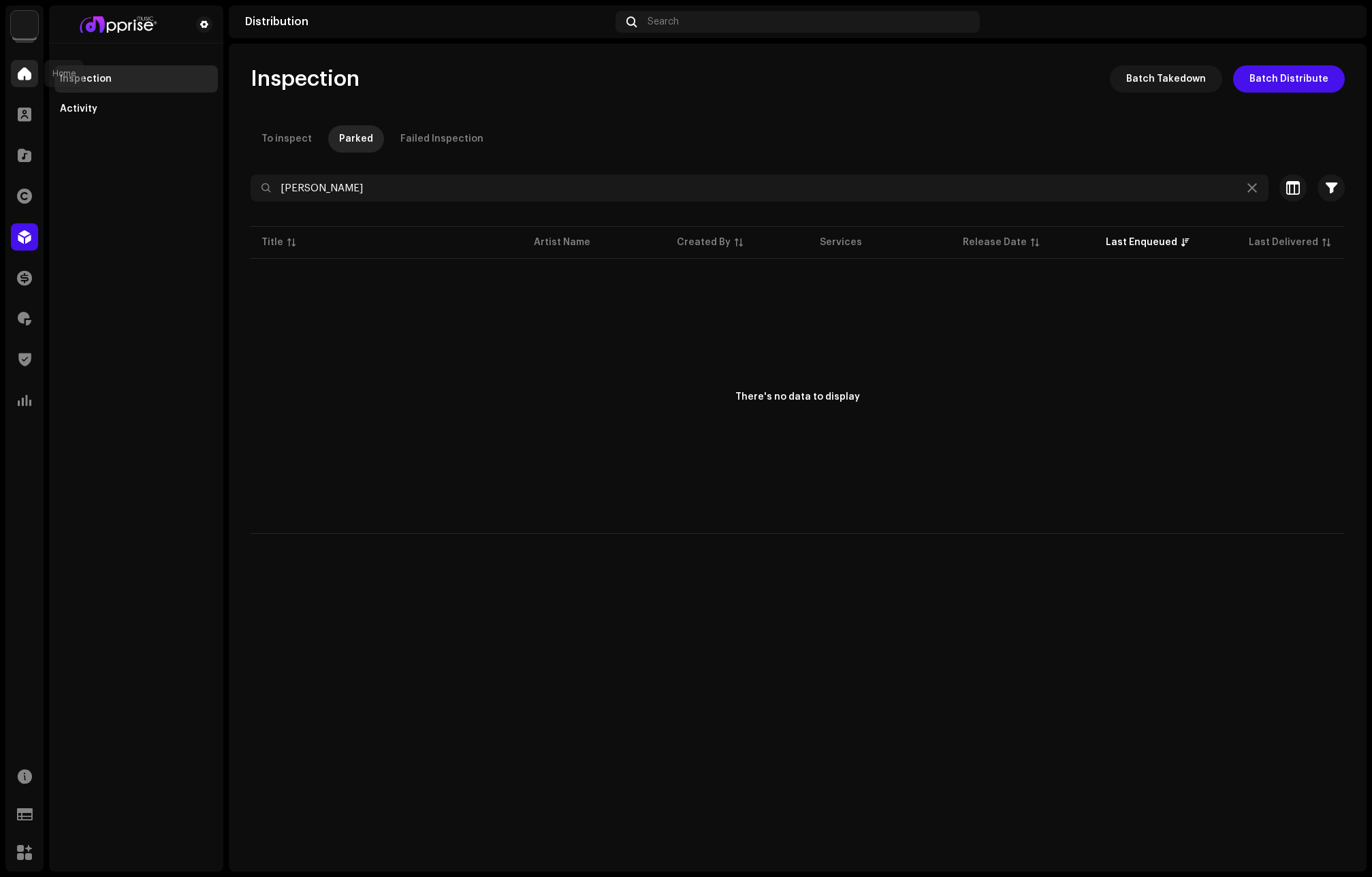
click at [18, 66] on div at bounding box center [24, 73] width 27 height 27
